Goal: Task Accomplishment & Management: Use online tool/utility

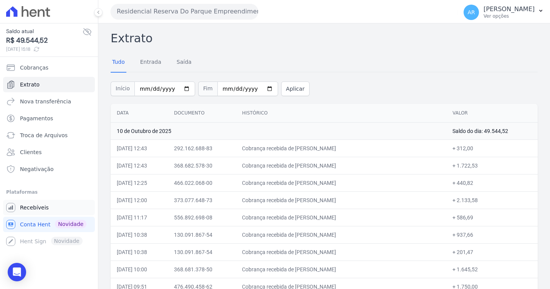
click at [38, 210] on span "Recebíveis" at bounding box center [34, 208] width 29 height 8
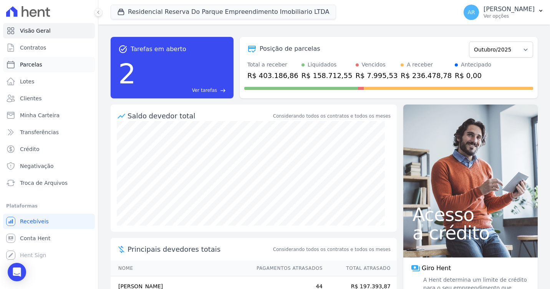
click at [31, 67] on span "Parcelas" at bounding box center [31, 65] width 22 height 8
select select
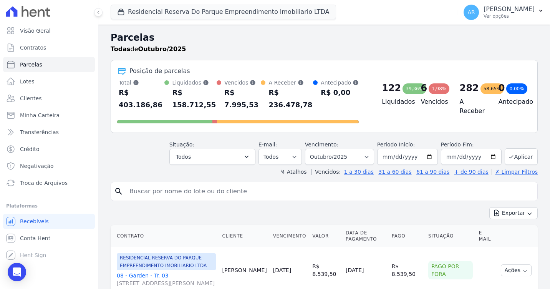
click at [146, 189] on input "search" at bounding box center [330, 191] width 410 height 15
type input "ANA CARLA"
select select
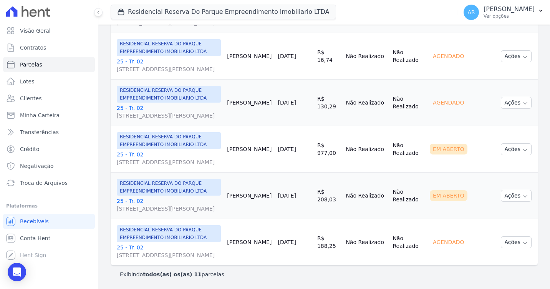
scroll to position [500, 0]
click at [511, 143] on button "Ações" at bounding box center [516, 149] width 31 height 12
click at [326, 141] on td "R$ 977,00" at bounding box center [328, 149] width 29 height 46
drag, startPoint x: 274, startPoint y: 133, endPoint x: 311, endPoint y: 133, distance: 37.3
click at [311, 133] on tr "RESIDENCIAL RESERVA DO PARQUE EMPREENDIMENTO IMOBILIARIO LTDA 25 - Tr. 02 Aveni…" at bounding box center [324, 149] width 427 height 46
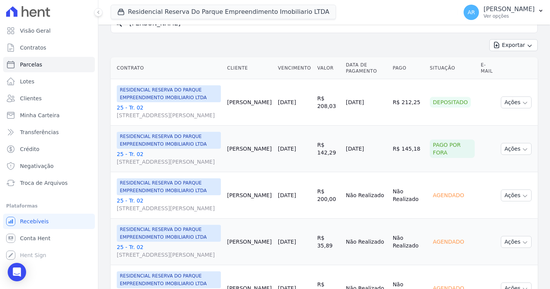
scroll to position [0, 0]
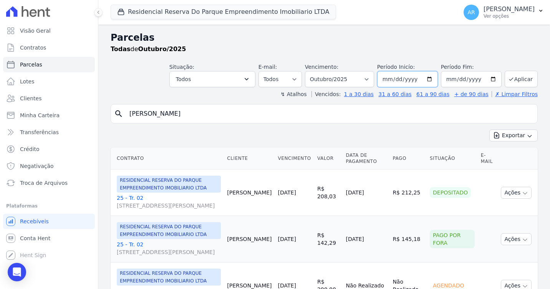
click at [396, 79] on input "2025-10-01" at bounding box center [407, 79] width 61 height 16
type input "[DATE]"
click at [519, 78] on button "Aplicar" at bounding box center [521, 79] width 33 height 17
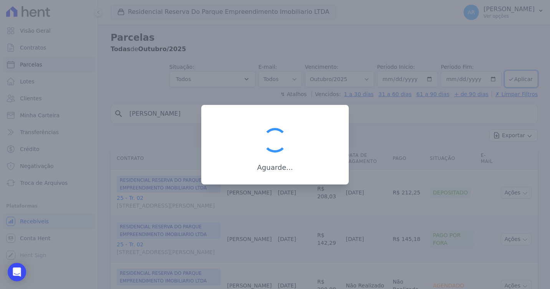
click at [356, 126] on div at bounding box center [275, 144] width 550 height 289
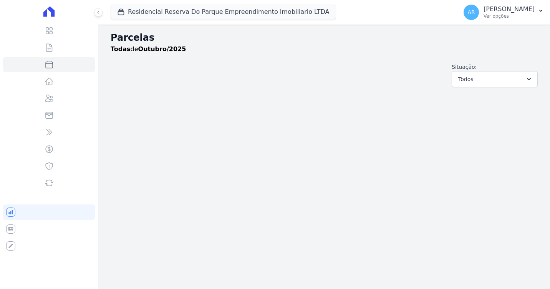
select select
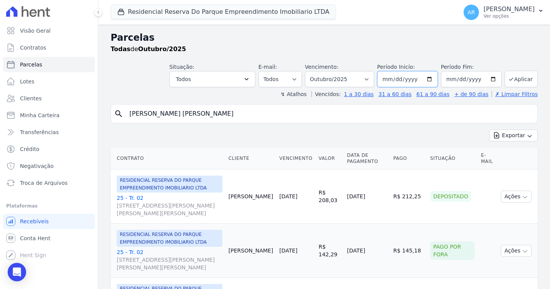
click at [404, 82] on input "2025-10-01" at bounding box center [407, 79] width 61 height 16
click at [398, 79] on input "2025-10-01" at bounding box center [407, 79] width 61 height 16
click at [395, 81] on input "2025-10-01" at bounding box center [407, 79] width 61 height 16
type input "[DATE]"
click at [455, 83] on input "2025-10-31" at bounding box center [471, 79] width 61 height 16
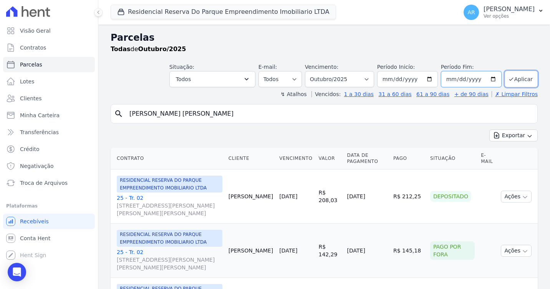
click at [455, 81] on input "2025-10-31" at bounding box center [471, 79] width 61 height 16
type input "2025-01-31"
click at [508, 78] on icon "submit" at bounding box center [511, 79] width 6 height 6
select select
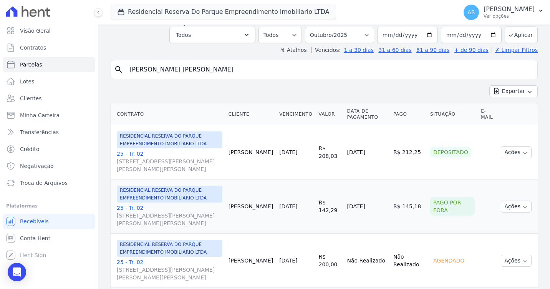
scroll to position [39, 0]
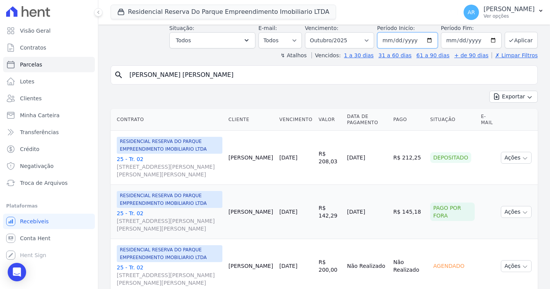
click at [399, 35] on input "[DATE]" at bounding box center [407, 40] width 61 height 16
click at [397, 40] on input "[DATE]" at bounding box center [407, 40] width 61 height 16
type input "[DATE]"
click at [450, 40] on input "[DATE]" at bounding box center [471, 40] width 61 height 16
type input "2025-11-30"
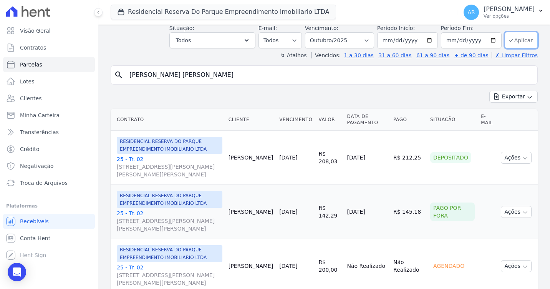
click at [516, 39] on button "Aplicar" at bounding box center [521, 40] width 33 height 17
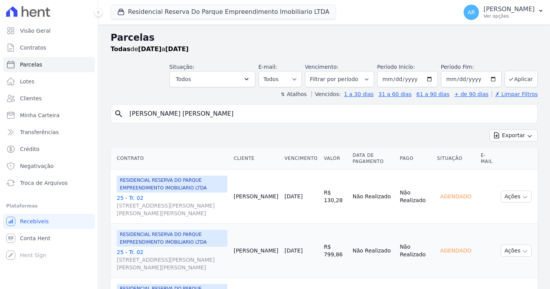
select select
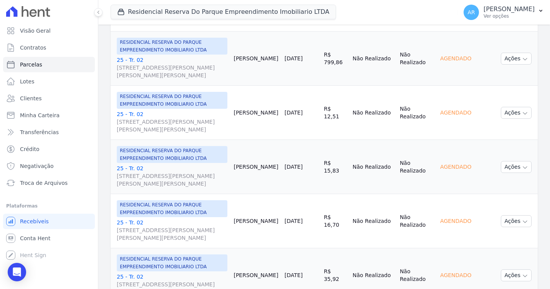
scroll to position [283, 0]
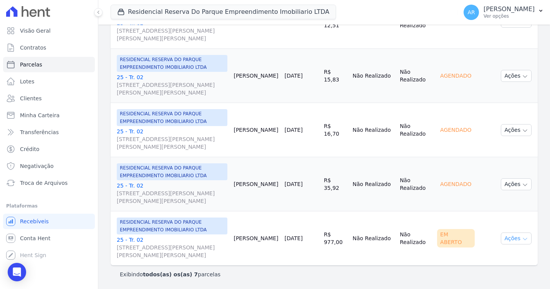
click at [522, 241] on icon "button" at bounding box center [525, 239] width 6 height 6
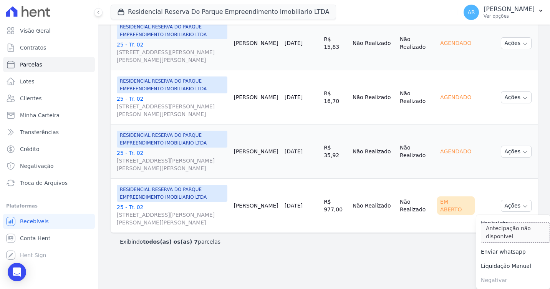
click at [515, 231] on span "Antecipar Antecipação não disponível" at bounding box center [513, 238] width 74 height 14
click at [482, 223] on link "Ver boleto" at bounding box center [513, 223] width 74 height 14
click at [139, 208] on link "25 - Tr. 02 Avenida Doutor José Bonifácio Coutinho Nogueira, 150, ANDAR 2 SALA …" at bounding box center [172, 214] width 111 height 23
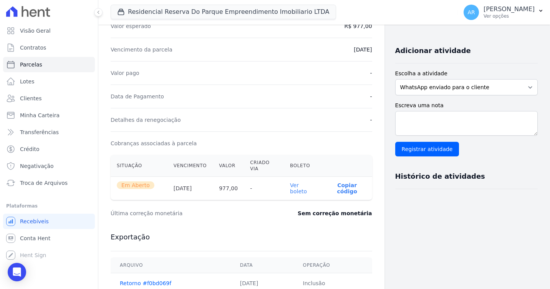
scroll to position [154, 0]
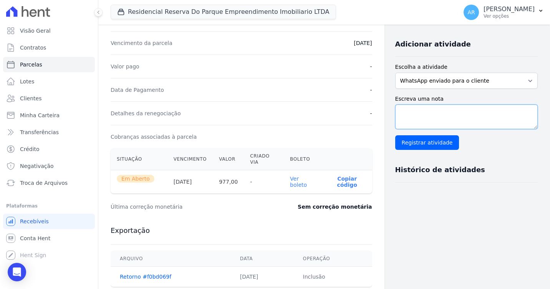
click at [496, 111] on textarea "Escreva uma nota" at bounding box center [466, 117] width 143 height 25
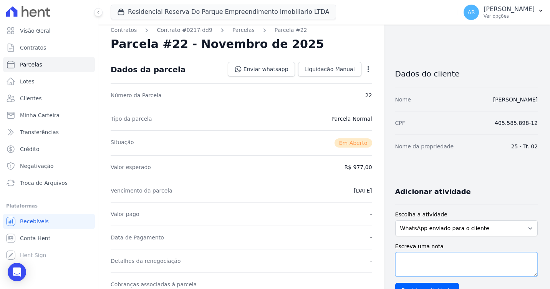
scroll to position [0, 0]
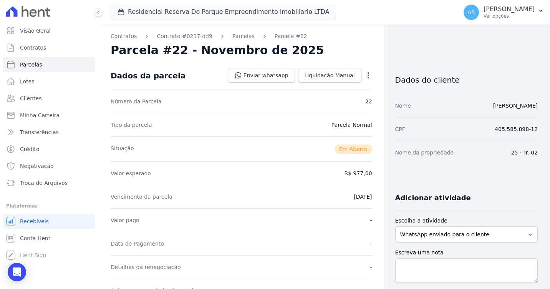
click at [362, 72] on div "Open options Alterar Cancelar Cobrança Cancelar boleto Você está prestes a canc…" at bounding box center [367, 76] width 11 height 13
click at [365, 75] on icon "button" at bounding box center [369, 75] width 8 height 8
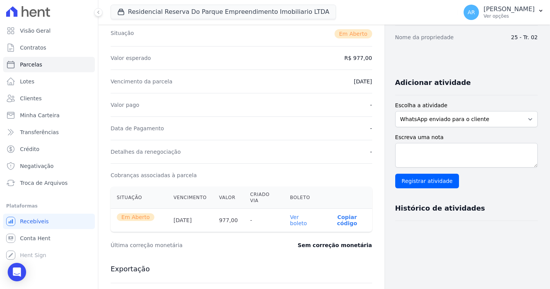
click at [460, 141] on div "Escreva uma nota Registrar atividade" at bounding box center [466, 160] width 143 height 55
click at [463, 153] on textarea "Escreva uma nota" at bounding box center [466, 155] width 143 height 25
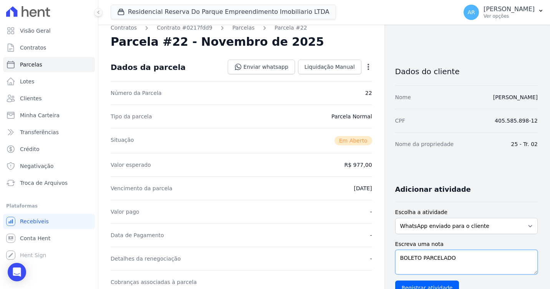
scroll to position [0, 0]
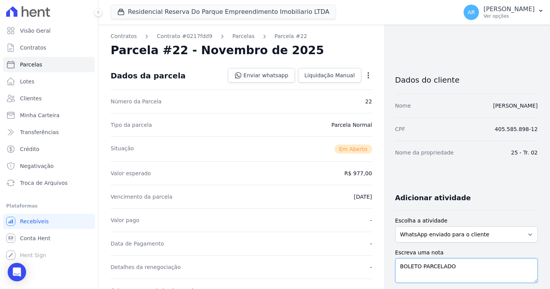
type textarea "BOLETO PARCELADO"
drag, startPoint x: 333, startPoint y: 198, endPoint x: 372, endPoint y: 203, distance: 39.5
click at [372, 203] on div "Contratos Contrato #0217fdd9 Parcelas Parcela #22 Parcela #22 - Novembro de 202…" at bounding box center [241, 279] width 286 height 508
click at [239, 36] on link "Parcelas" at bounding box center [243, 36] width 22 height 8
click at [236, 37] on link "Parcelas" at bounding box center [243, 36] width 22 height 8
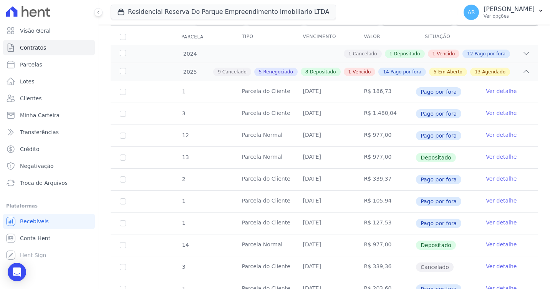
scroll to position [115, 0]
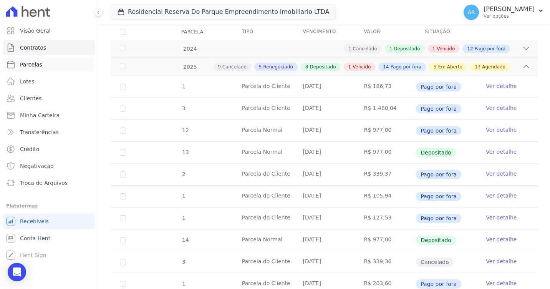
click at [37, 67] on span "Parcelas" at bounding box center [31, 65] width 22 height 8
select select
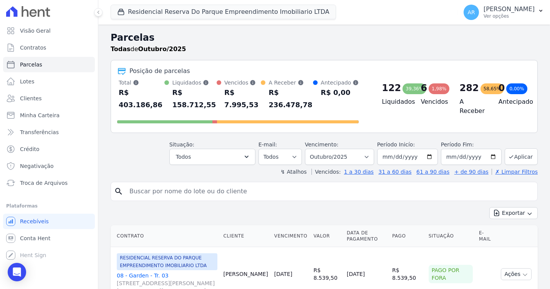
click at [190, 186] on input "search" at bounding box center [330, 191] width 410 height 15
type input "ANA PAULA"
click at [218, 184] on input "ANA PAULA" at bounding box center [330, 191] width 410 height 15
click at [170, 187] on input "ANA PAULA" at bounding box center [330, 191] width 410 height 15
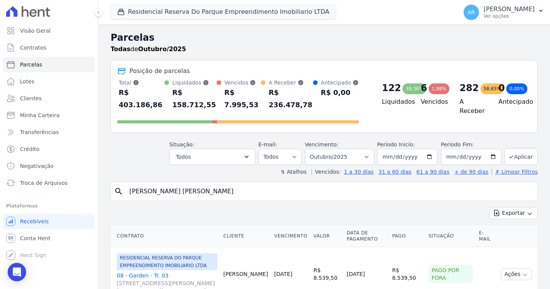
type input "ANA CARLA"
click at [391, 149] on input "[DATE]" at bounding box center [407, 157] width 61 height 16
click at [395, 149] on input "[DATE]" at bounding box center [407, 157] width 61 height 16
type input "[DATE]"
click at [456, 149] on input "[DATE]" at bounding box center [471, 157] width 61 height 16
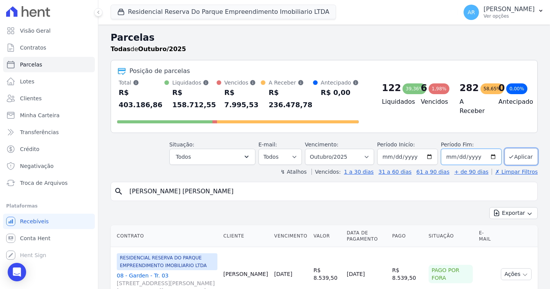
type input "2025-01-31"
click at [520, 148] on button "Aplicar" at bounding box center [521, 156] width 33 height 17
select select
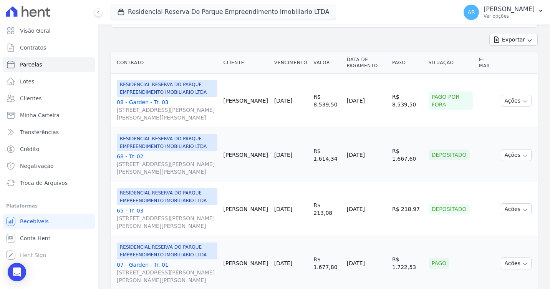
scroll to position [38, 0]
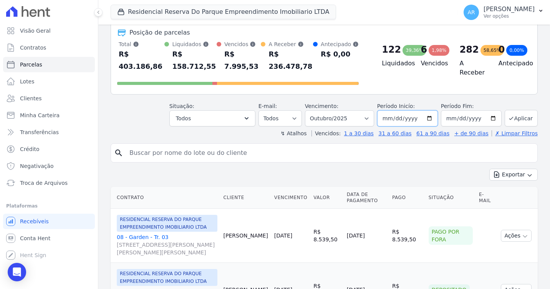
click at [396, 113] on input "[DATE]" at bounding box center [407, 118] width 61 height 16
click at [397, 111] on input "[DATE]" at bounding box center [407, 118] width 61 height 16
type input "[DATE]"
click at [456, 110] on input "[DATE]" at bounding box center [471, 118] width 61 height 16
drag, startPoint x: 449, startPoint y: 109, endPoint x: 434, endPoint y: 103, distance: 16.4
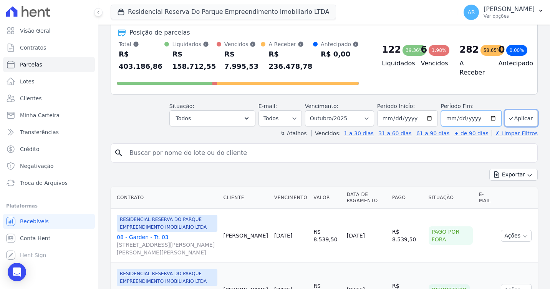
click at [449, 110] on input "[DATE]" at bounding box center [471, 118] width 61 height 16
type input "[DATE]"
click at [511, 110] on button "Aplicar" at bounding box center [521, 118] width 33 height 17
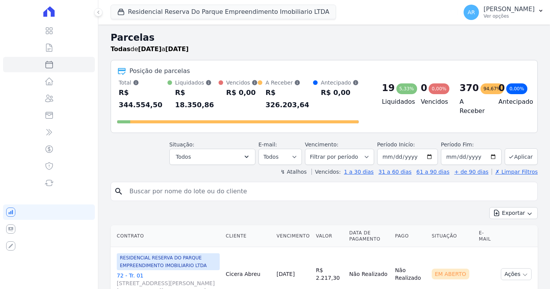
select select
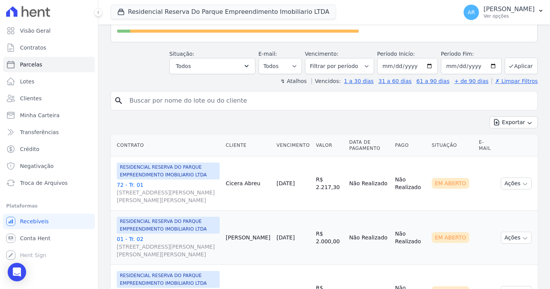
scroll to position [77, 0]
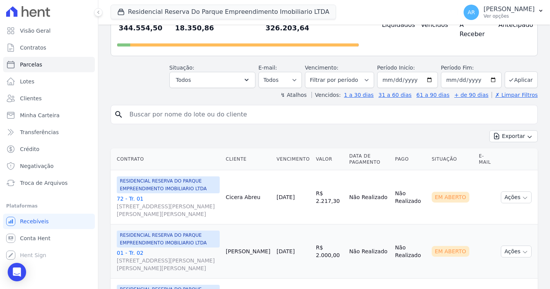
click at [217, 107] on input "search" at bounding box center [330, 114] width 410 height 15
type input "ANA PAULA"
click at [512, 71] on button "Aplicar" at bounding box center [521, 79] width 33 height 17
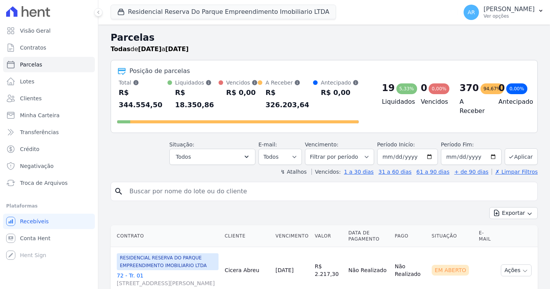
select select
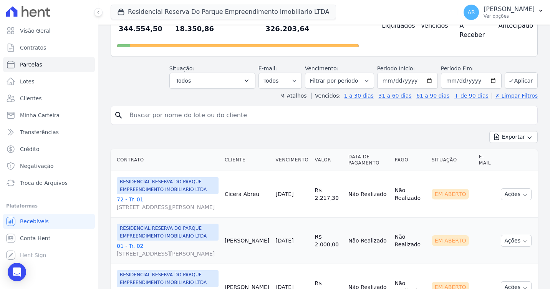
scroll to position [77, 0]
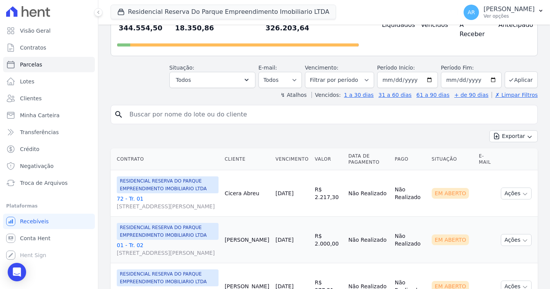
click at [209, 109] on input "search" at bounding box center [330, 114] width 410 height 15
type input "[PERSON_NAME]"
click at [526, 73] on button "Aplicar" at bounding box center [521, 79] width 33 height 17
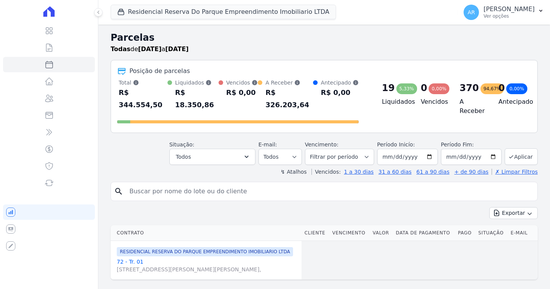
select select
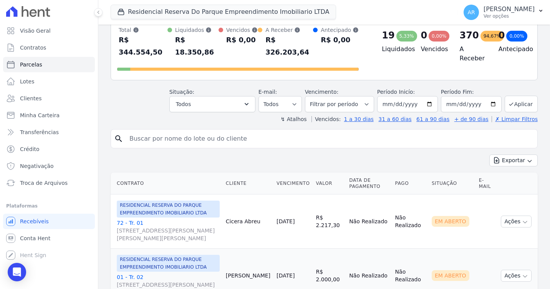
scroll to position [77, 0]
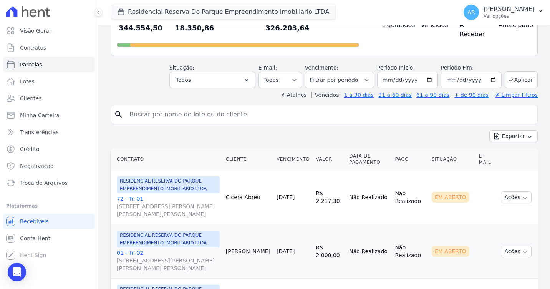
click at [305, 110] on input "search" at bounding box center [330, 114] width 410 height 15
type input "[PERSON_NAME]"
select select
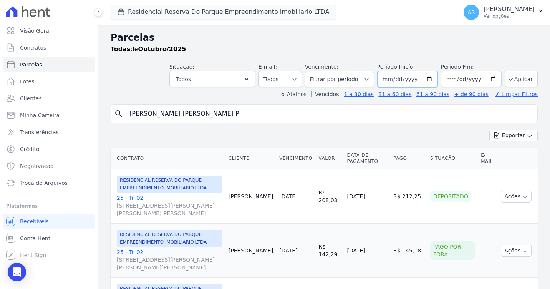
click at [390, 80] on input "2025-10-01" at bounding box center [407, 79] width 61 height 16
click at [394, 81] on input "2025-10-01" at bounding box center [407, 79] width 61 height 16
type input "[DATE]"
click at [458, 79] on input "2025-10-31" at bounding box center [471, 79] width 61 height 16
click at [448, 77] on input "2025-10-31" at bounding box center [471, 79] width 61 height 16
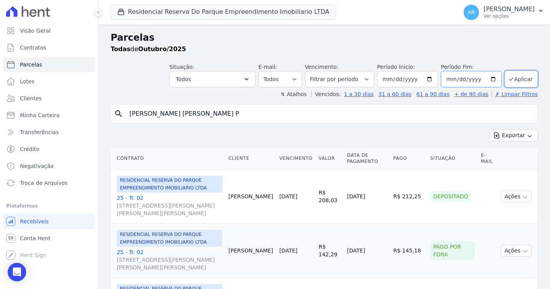
type input "[DATE]"
click at [512, 79] on button "Aplicar" at bounding box center [521, 79] width 33 height 17
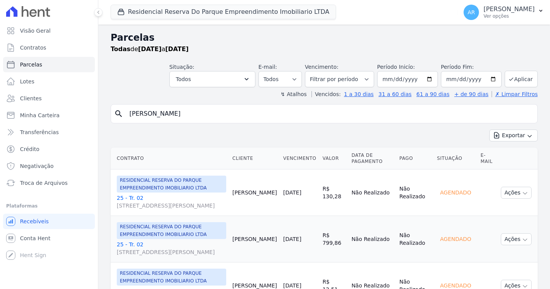
select select
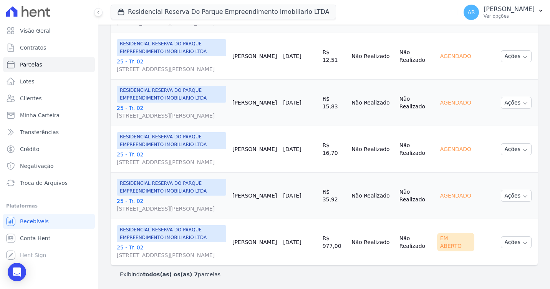
scroll to position [283, 0]
drag, startPoint x: 281, startPoint y: 240, endPoint x: 319, endPoint y: 239, distance: 37.7
click at [319, 239] on tr "RESIDENCIAL RESERVA DO PARQUE EMPREENDIMENTO IMOBILIARIO LTDA 25 - Tr. 02 [STRE…" at bounding box center [324, 242] width 427 height 46
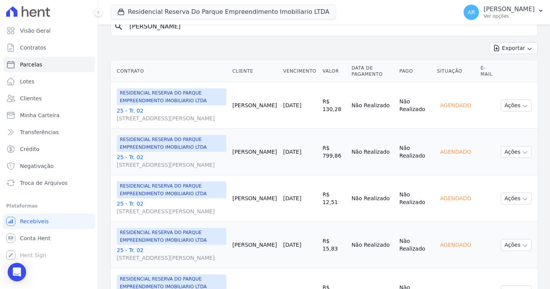
scroll to position [0, 0]
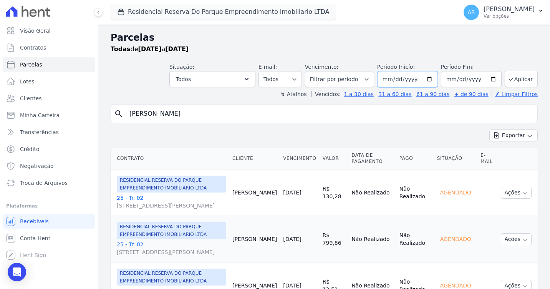
click at [397, 81] on input "[DATE]" at bounding box center [407, 79] width 61 height 16
click at [387, 83] on input "[DATE]" at bounding box center [407, 79] width 61 height 16
click at [389, 79] on input "[DATE]" at bounding box center [407, 79] width 61 height 16
type input "[DATE]"
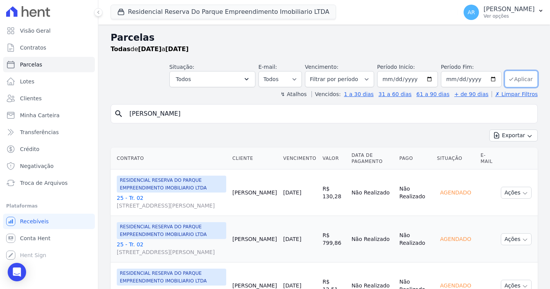
click at [506, 86] on button "Aplicar" at bounding box center [521, 79] width 33 height 17
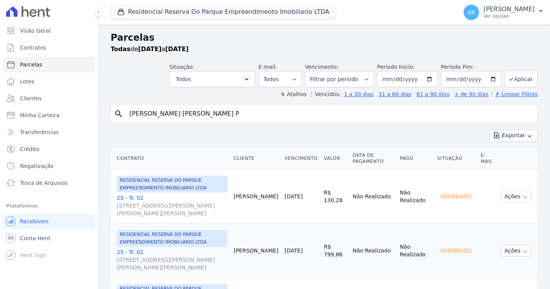
select select
click at [396, 80] on input "[DATE]" at bounding box center [407, 79] width 61 height 16
click at [388, 80] on input "[DATE]" at bounding box center [407, 79] width 61 height 16
type input "[DATE]"
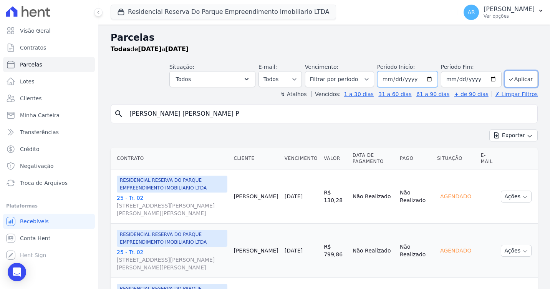
click at [414, 81] on input "[DATE]" at bounding box center [407, 79] width 61 height 16
click at [466, 78] on input "[DATE]" at bounding box center [471, 79] width 61 height 16
click at [441, 78] on input "[DATE]" at bounding box center [471, 79] width 61 height 16
click at [447, 78] on input "[DATE]" at bounding box center [471, 79] width 61 height 16
type input "[DATE]"
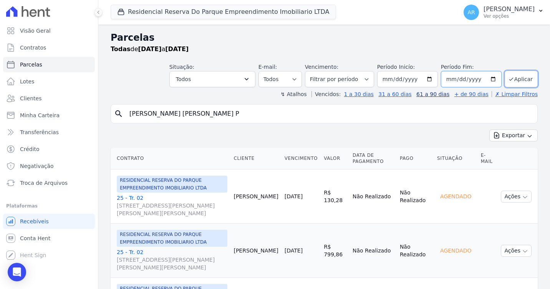
type input "0009-01-30"
click at [459, 80] on input "0009-01-30" at bounding box center [471, 79] width 61 height 16
type input "[DATE]"
click at [514, 84] on button "Aplicar" at bounding box center [521, 79] width 33 height 17
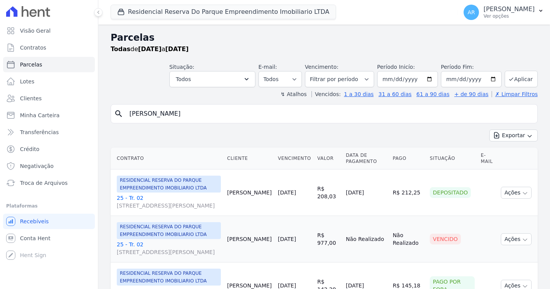
select select
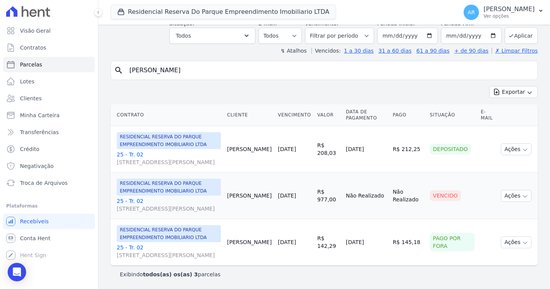
scroll to position [66, 0]
click at [127, 197] on link "25 - Tr. 02 Avenida Doutor José Bonifácio Coutinho Nogueira, 150, ANDAR 2 SALA …" at bounding box center [169, 204] width 104 height 15
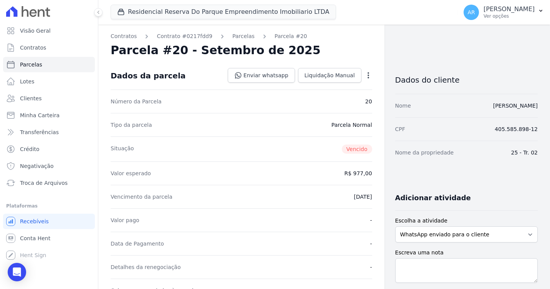
click at [365, 77] on icon "button" at bounding box center [369, 75] width 8 height 8
click at [364, 36] on nav "Contratos Contrato #0217fdd9 Parcelas Parcela #20" at bounding box center [242, 36] width 262 height 8
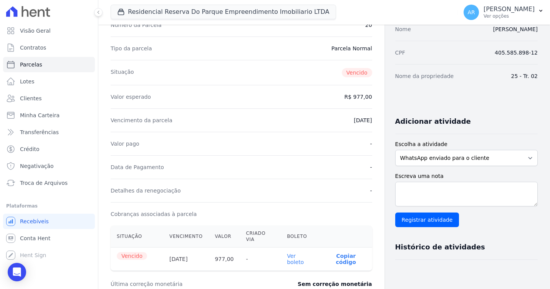
scroll to position [115, 0]
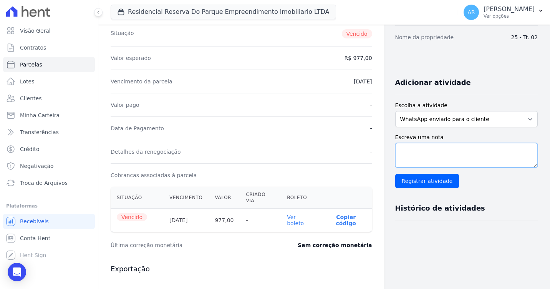
click at [455, 162] on textarea "Escreva uma nota" at bounding box center [466, 155] width 143 height 25
type textarea "BOLETO PARCELADO EM 2X."
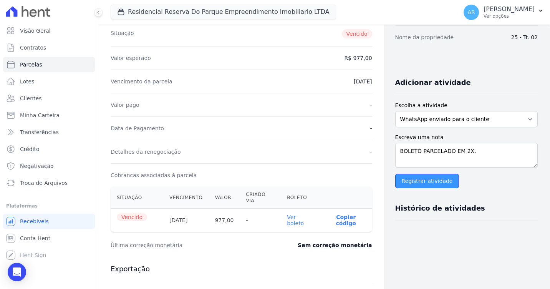
click at [413, 176] on input "Registrar atividade" at bounding box center [427, 181] width 64 height 15
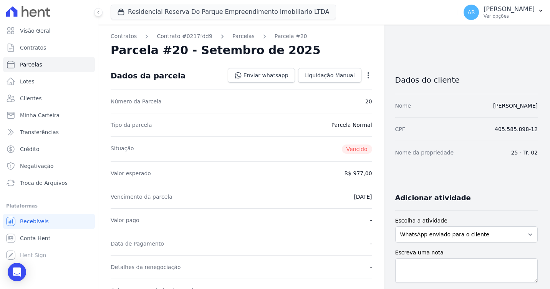
click at [362, 74] on div "Open options Alterar Cancelar Cobrança Cancelar boleto Você está prestes a canc…" at bounding box center [367, 76] width 11 height 13
click at [365, 74] on icon "button" at bounding box center [369, 75] width 8 height 8
click at [347, 96] on link "Cancelar Cobrança" at bounding box center [336, 100] width 68 height 14
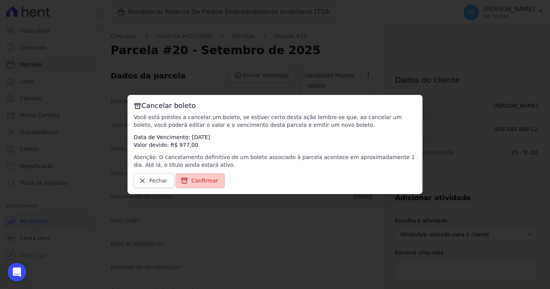
click at [192, 176] on link "Confirmar" at bounding box center [200, 180] width 49 height 15
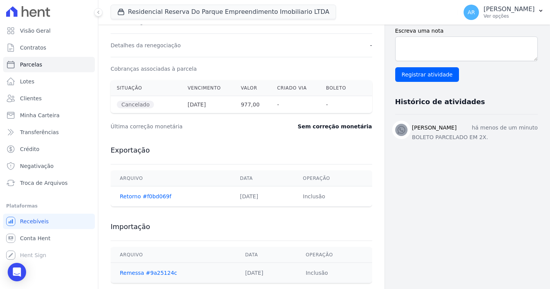
scroll to position [237, 0]
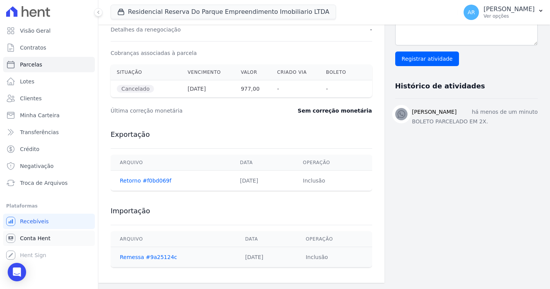
click at [49, 239] on link "Conta Hent" at bounding box center [49, 238] width 92 height 15
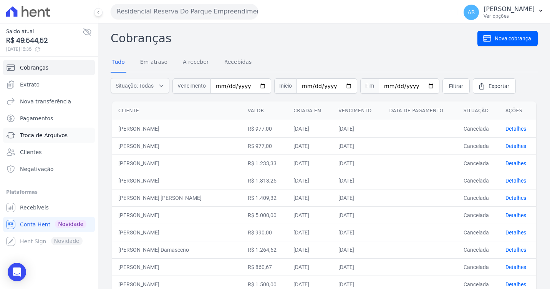
click at [42, 138] on span "Troca de Arquivos" at bounding box center [44, 135] width 48 height 8
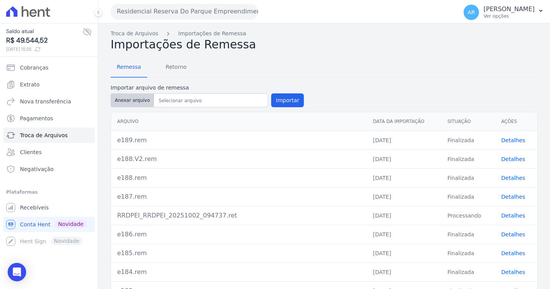
click at [130, 96] on button "Anexar arquivo" at bounding box center [132, 100] width 43 height 14
type input "e190.rem"
click at [277, 104] on button "Importar" at bounding box center [287, 100] width 33 height 14
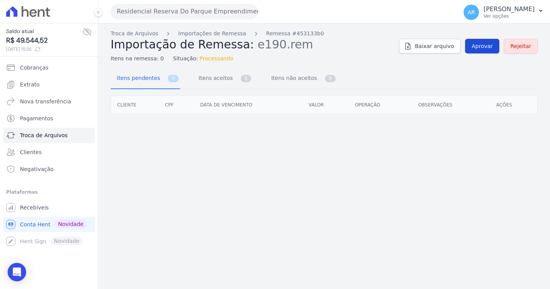
click at [491, 50] on link "Aprovar" at bounding box center [482, 46] width 34 height 15
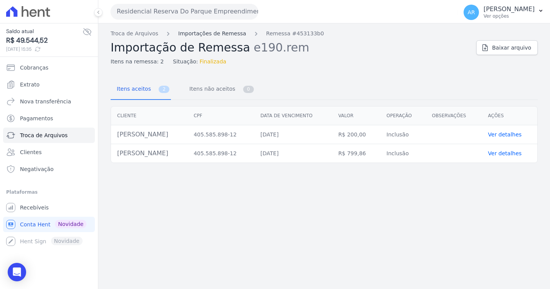
click at [199, 30] on link "Importações de Remessa" at bounding box center [212, 34] width 68 height 8
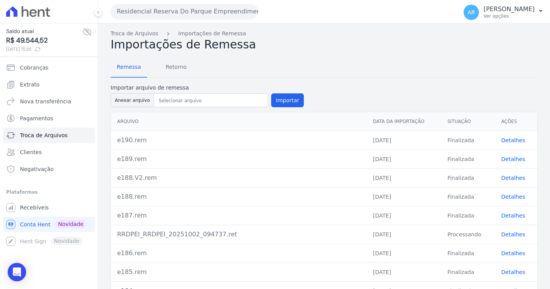
click at [504, 141] on link "Detalhes" at bounding box center [513, 140] width 24 height 6
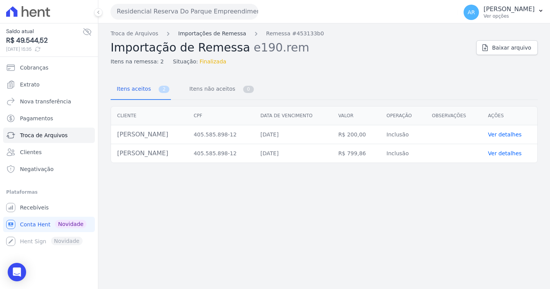
click at [217, 34] on link "Importações de Remessa" at bounding box center [212, 34] width 68 height 8
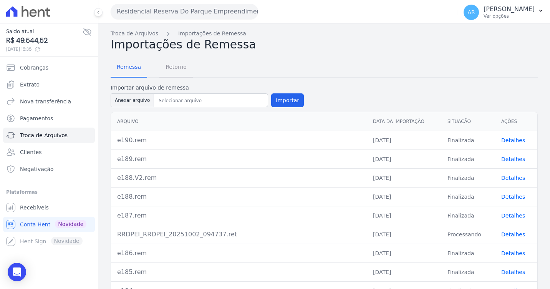
click at [178, 63] on span "Retorno" at bounding box center [176, 66] width 30 height 15
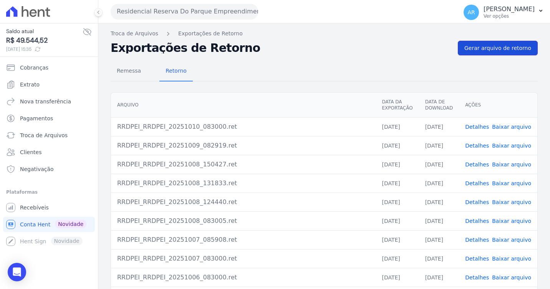
click at [473, 43] on link "Gerar arquivo de retorno" at bounding box center [498, 48] width 80 height 15
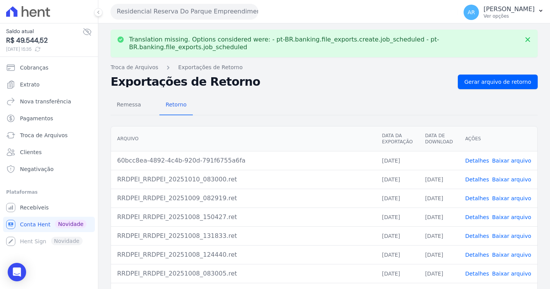
click at [510, 158] on link "Baixar arquivo" at bounding box center [511, 161] width 39 height 6
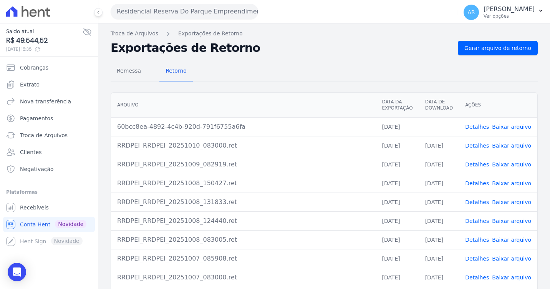
click at [306, 37] on nav "Troca de Arquivos Exportações de Retorno" at bounding box center [324, 34] width 427 height 8
click at [500, 124] on link "Baixar arquivo" at bounding box center [511, 127] width 39 height 6
click at [359, 50] on h2 "Exportações de Retorno" at bounding box center [281, 48] width 341 height 11
click at [487, 48] on span "Gerar arquivo de retorno" at bounding box center [498, 48] width 67 height 8
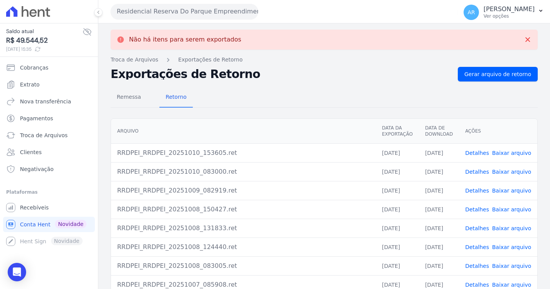
click at [483, 152] on link "Detalhes" at bounding box center [477, 153] width 24 height 6
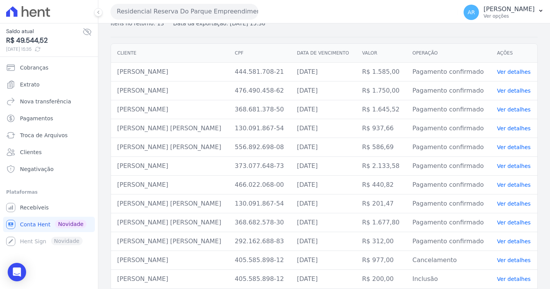
scroll to position [63, 0]
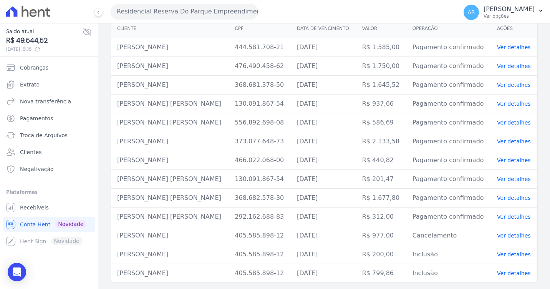
click at [497, 256] on link "Ver detalhes" at bounding box center [514, 254] width 34 height 6
